Goal: Task Accomplishment & Management: Use online tool/utility

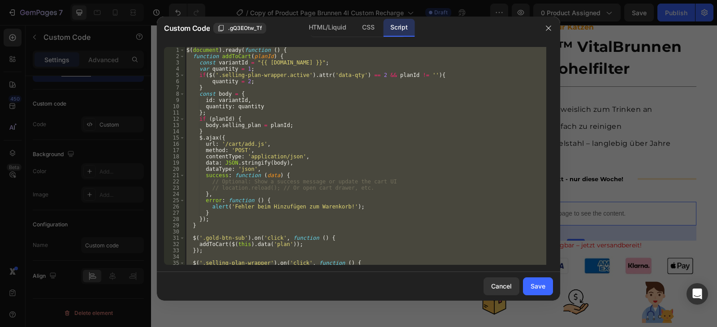
click at [320, 151] on div "$ ( document ) . ready ( function ( ) { function addToCart ( planId ) { const v…" at bounding box center [365, 156] width 361 height 218
click at [433, 108] on div "$ ( document ) . ready ( function ( ) { function addToCart ( planId ) { const v…" at bounding box center [365, 156] width 361 height 218
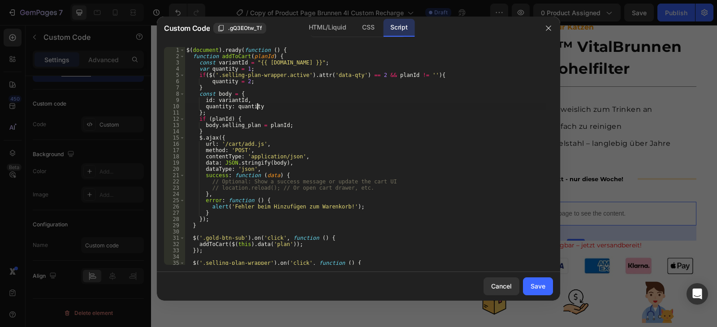
type textarea "});"
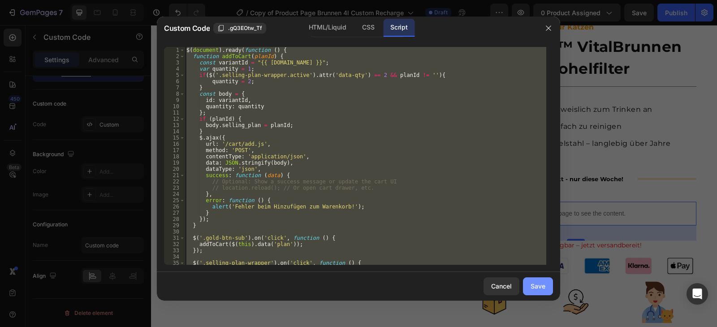
click at [539, 292] on button "Save" at bounding box center [538, 287] width 30 height 18
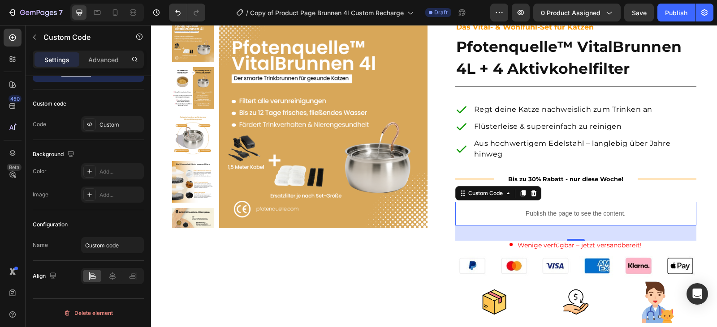
click at [514, 215] on p "Publish the page to see the content." at bounding box center [575, 213] width 241 height 9
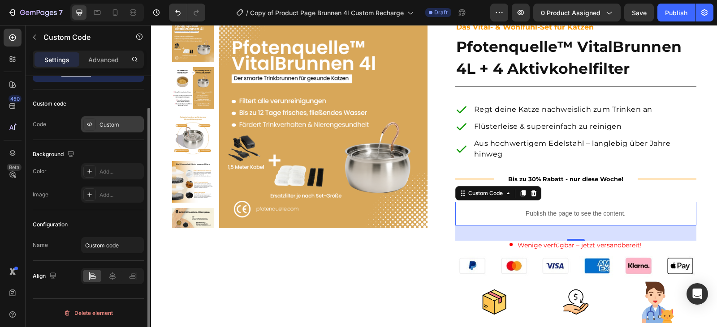
click at [111, 127] on div "Custom" at bounding box center [120, 125] width 42 height 8
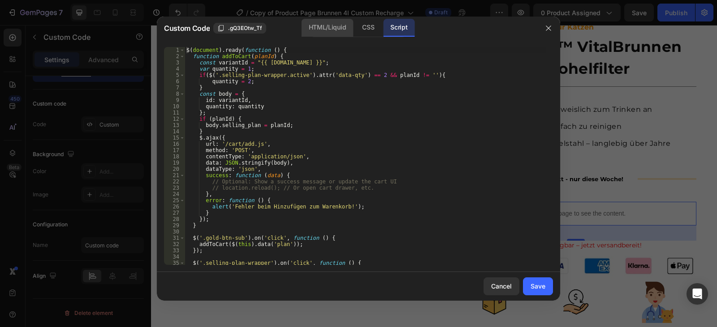
click at [355, 32] on div "HTML/Liquid" at bounding box center [368, 28] width 26 height 18
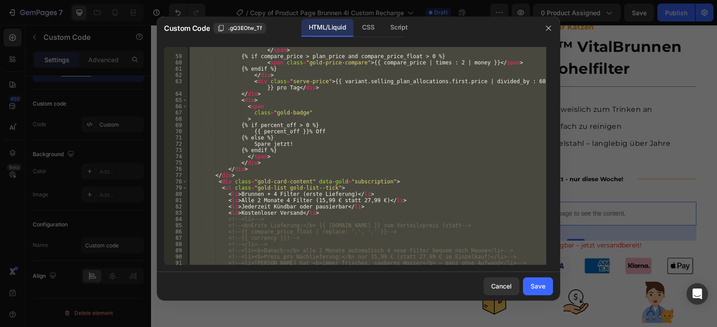
scroll to position [457, 0]
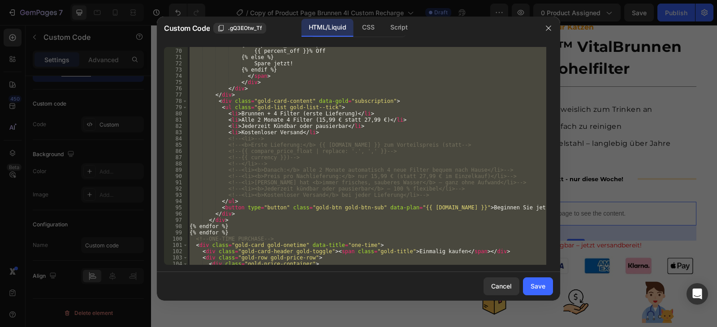
click at [220, 111] on div "{% if percent_off > 0 %} {{ percent_off }}% Off {% else %} Spare jetzt! {% endi…" at bounding box center [367, 156] width 358 height 218
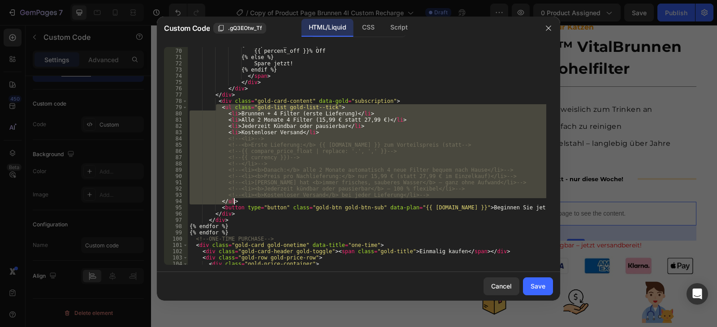
drag, startPoint x: 217, startPoint y: 107, endPoint x: 251, endPoint y: 201, distance: 99.6
click at [251, 201] on div "{% if percent_off > 0 %} {{ percent_off }}% Off {% else %} Spare jetzt! {% endi…" at bounding box center [367, 157] width 358 height 231
click at [269, 181] on div "{% if percent_off > 0 %} {{ percent_off }}% Off {% else %} Spare jetzt! {% endi…" at bounding box center [367, 156] width 358 height 218
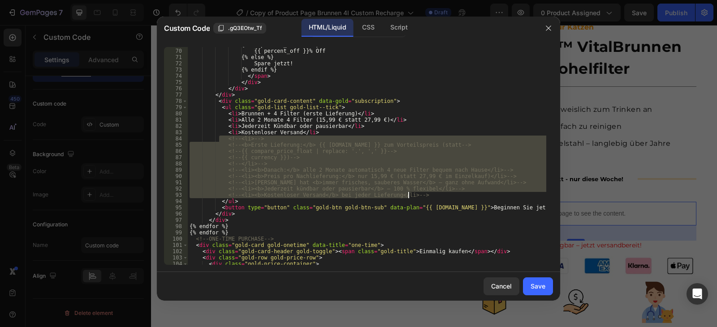
drag, startPoint x: 219, startPoint y: 138, endPoint x: 447, endPoint y: 196, distance: 234.9
click at [447, 196] on div "{% if percent_off > 0 %} {{ percent_off }}% Off {% else %} Spare jetzt! {% endi…" at bounding box center [367, 157] width 358 height 231
type textarea "<!--<li><b>Jederzeit kündbar oder pausierbar</b> – 100 % flexibel</li>--> <!--<…"
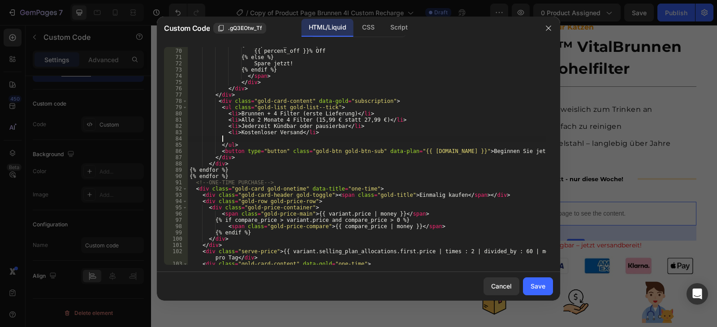
click at [245, 141] on div "{% if percent_off > 0 %} {{ percent_off }}% Off {% else %} Spare jetzt! {% endi…" at bounding box center [367, 157] width 358 height 231
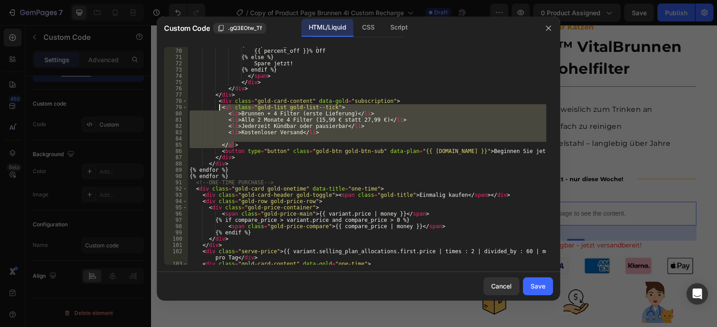
drag, startPoint x: 235, startPoint y: 145, endPoint x: 219, endPoint y: 109, distance: 39.5
click at [219, 109] on div "{% if percent_off > 0 %} {{ percent_off }}% Off {% else %} Spare jetzt! {% endi…" at bounding box center [367, 157] width 358 height 231
click at [236, 143] on div "{% if percent_off > 0 %} {{ percent_off }}% Off {% else %} Spare jetzt! {% endi…" at bounding box center [367, 156] width 358 height 218
type textarea "</ul>"
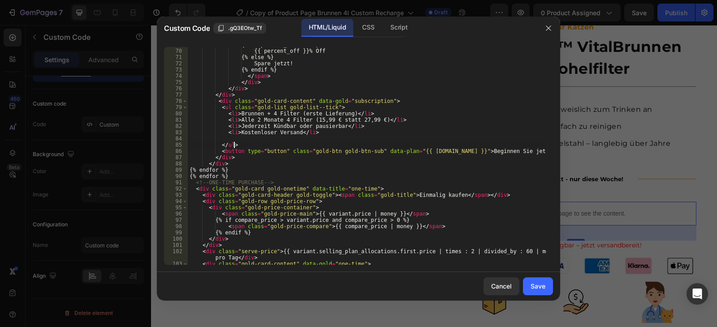
scroll to position [0, 2]
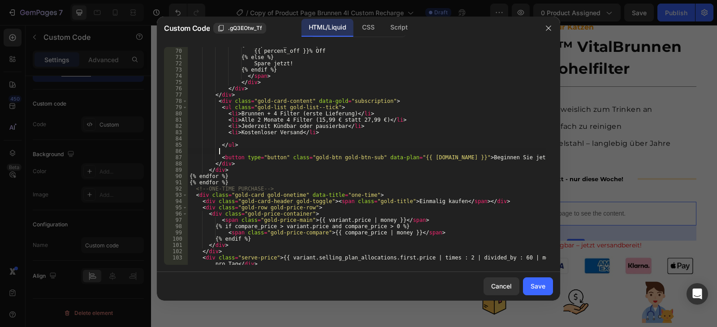
paste textarea "</ul>"
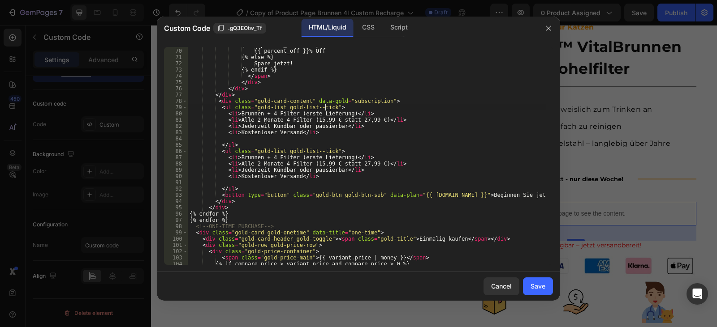
click at [325, 107] on div "{% if percent_off > 0 %} {{ percent_off }}% Off {% else %} Spare jetzt! {% endi…" at bounding box center [367, 157] width 358 height 231
click at [326, 154] on div "{% if percent_off > 0 %} {{ percent_off }}% Off {% else %} Spare jetzt! {% endi…" at bounding box center [367, 157] width 358 height 231
click at [237, 159] on div "{% if percent_off > 0 %} {{ percent_off }}% Off {% else %} Spare jetzt! {% endi…" at bounding box center [367, 157] width 358 height 231
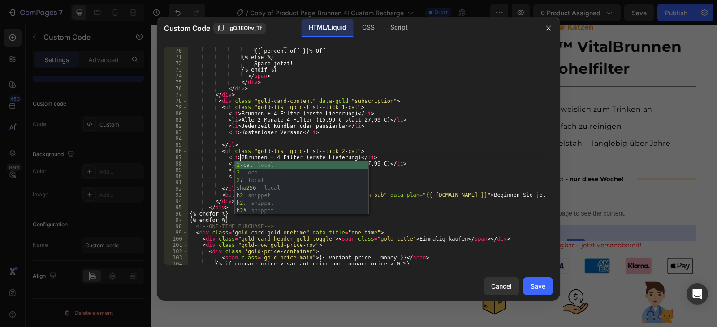
scroll to position [0, 4]
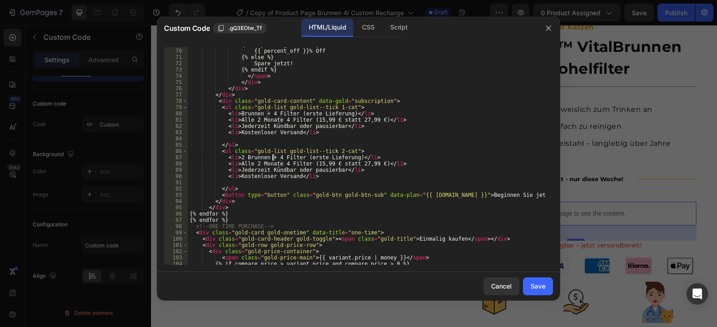
click at [272, 158] on div "{% if percent_off > 0 %} {{ percent_off }}% Off {% else %} Spare jetzt! {% endi…" at bounding box center [367, 157] width 358 height 231
click at [279, 165] on div "{% if percent_off > 0 %} {{ percent_off }}% Off {% else %} Spare jetzt! {% endi…" at bounding box center [367, 157] width 358 height 231
drag, startPoint x: 309, startPoint y: 166, endPoint x: 322, endPoint y: 165, distance: 13.4
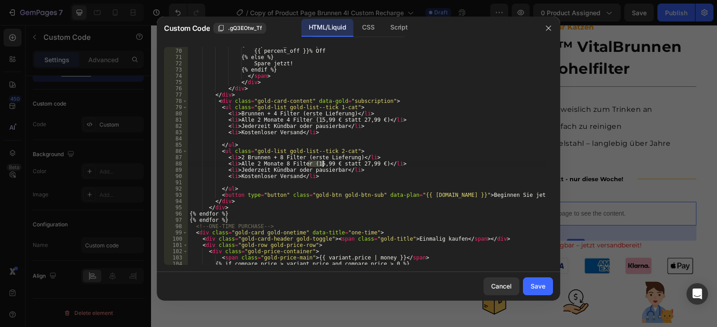
click at [322, 165] on div "{% if percent_off > 0 %} {{ percent_off }}% Off {% else %} Spare jetzt! {% endi…" at bounding box center [367, 157] width 358 height 231
click at [318, 164] on div "{% if percent_off > 0 %} {{ percent_off }}% Off {% else %} Spare jetzt! {% endi…" at bounding box center [367, 157] width 358 height 231
click at [353, 166] on div "{% if percent_off > 0 %} {{ percent_off }}% Off {% else %} Spare jetzt! {% endi…" at bounding box center [367, 157] width 358 height 231
type textarea "<li>Alle 2 Monate 8 Filter (31,98 € statt 27,99 €)</li>"
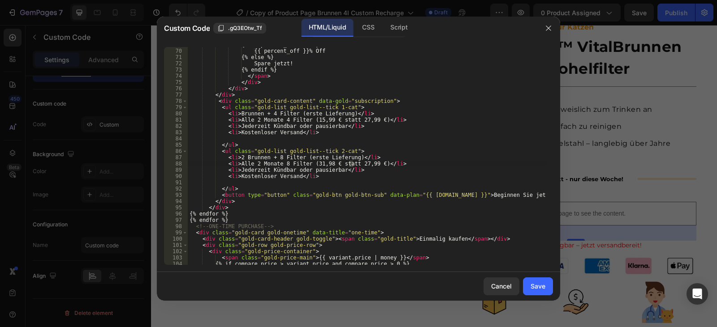
click at [347, 164] on div "{% if percent_off > 0 %} {{ percent_off }}% Off {% else %} Spare jetzt! {% endi…" at bounding box center [367, 157] width 358 height 231
drag, startPoint x: 348, startPoint y: 163, endPoint x: 363, endPoint y: 164, distance: 14.4
click at [363, 164] on div "{% if percent_off > 0 %} {{ percent_off }}% Off {% else %} Spare jetzt! {% endi…" at bounding box center [367, 157] width 358 height 231
